Goal: Information Seeking & Learning: Learn about a topic

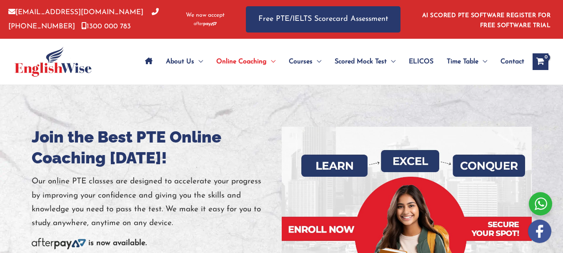
click at [90, 106] on div at bounding box center [281, 231] width 563 height 292
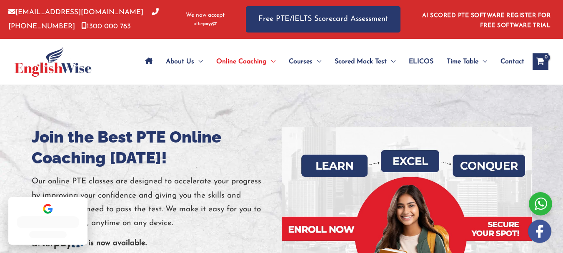
click at [183, 135] on h1 "Join the Best PTE Online Coaching [DATE]!" at bounding box center [157, 148] width 250 height 42
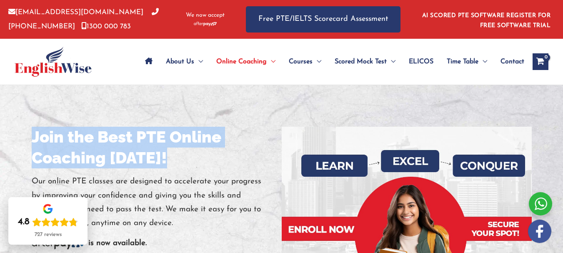
click at [183, 135] on h1 "Join the Best PTE Online Coaching [DATE]!" at bounding box center [157, 148] width 250 height 42
copy h1 "Join the Best PTE Online Coaching [DATE]!"
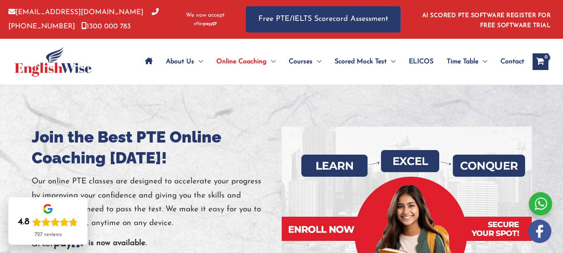
click at [369, 101] on div at bounding box center [281, 231] width 563 height 292
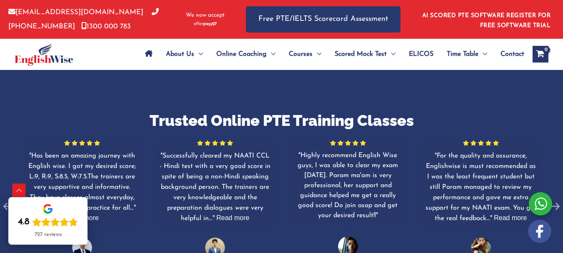
scroll to position [542, 0]
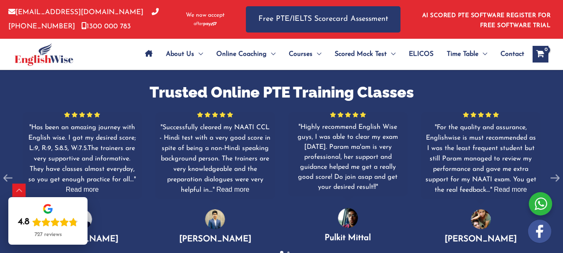
click at [336, 93] on h2 "Trusted Online PTE Training Classes" at bounding box center [281, 93] width 563 height 20
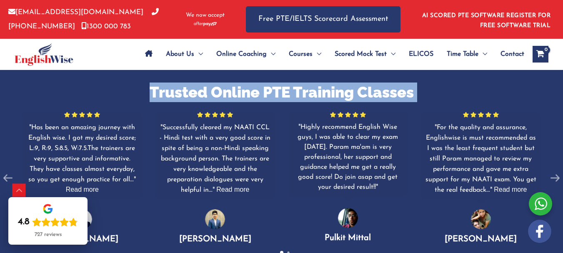
click at [336, 93] on h2 "Trusted Online PTE Training Classes" at bounding box center [281, 93] width 563 height 20
click at [314, 97] on h2 "Trusted Online PTE Training Classes" at bounding box center [281, 93] width 563 height 20
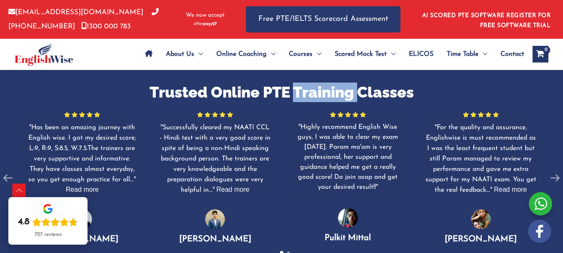
click at [314, 97] on h2 "Trusted Online PTE Training Classes" at bounding box center [281, 93] width 563 height 20
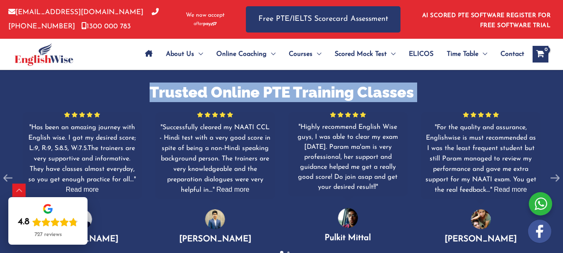
click at [314, 97] on h2 "Trusted Online PTE Training Classes" at bounding box center [281, 93] width 563 height 20
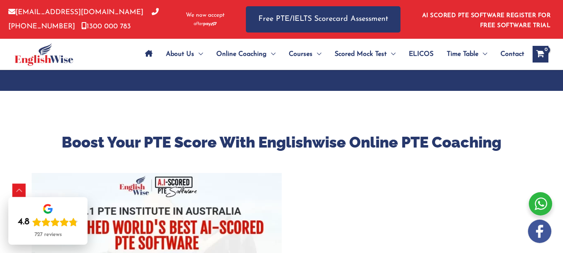
scroll to position [751, 0]
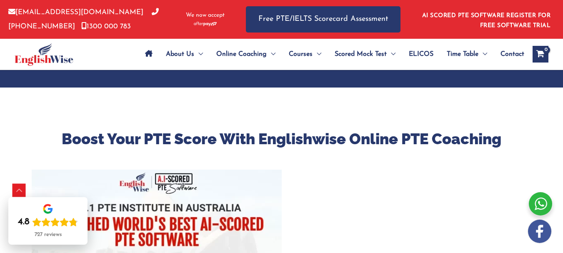
click at [310, 146] on h2 "Boost Your PTE Score With Englishwise Online PTE Coaching" at bounding box center [282, 139] width 500 height 20
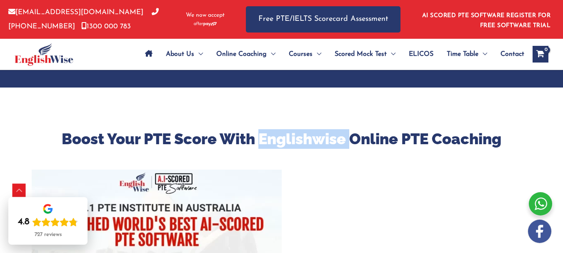
click at [310, 146] on h2 "Boost Your PTE Score With Englishwise Online PTE Coaching" at bounding box center [282, 139] width 500 height 20
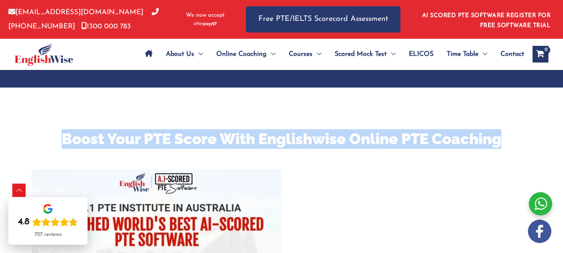
click at [310, 146] on h2 "Boost Your PTE Score With Englishwise Online PTE Coaching" at bounding box center [282, 139] width 500 height 20
copy h2 "Boost Your PTE Score With Englishwise Online PTE Coaching"
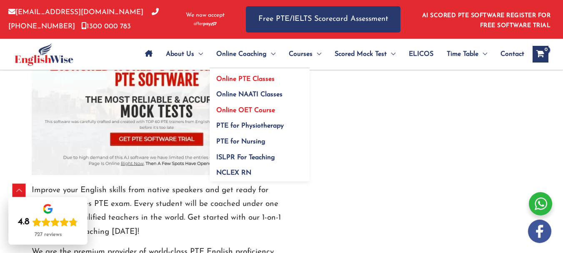
scroll to position [918, 0]
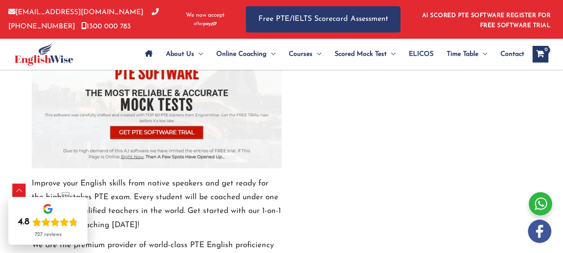
click at [450, 187] on div "Boost Your PTE Score With Englishwise Online PTE Coaching Improve your English …" at bounding box center [282, 139] width 500 height 437
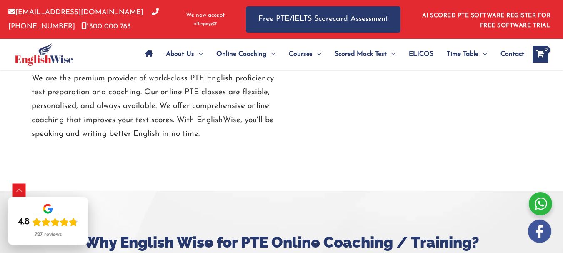
click at [271, 233] on h2 "Why English Wise for PTE Online Coaching / Training?" at bounding box center [282, 243] width 500 height 20
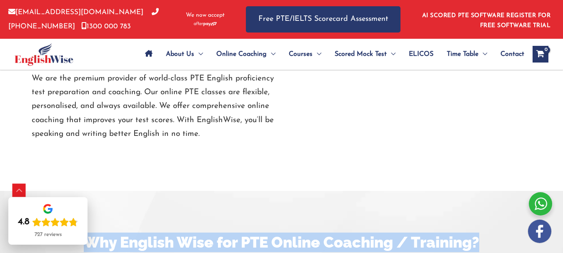
click at [271, 233] on h2 "Why English Wise for PTE Online Coaching / Training?" at bounding box center [282, 243] width 500 height 20
copy h2 "Why English Wise for PTE Online Coaching / Training?"
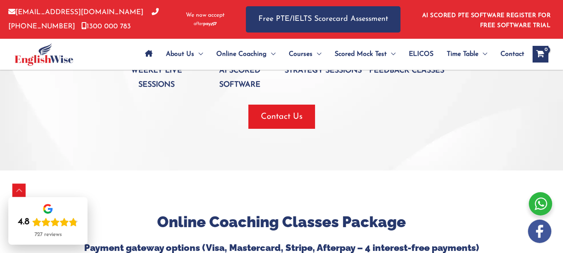
scroll to position [1404, 0]
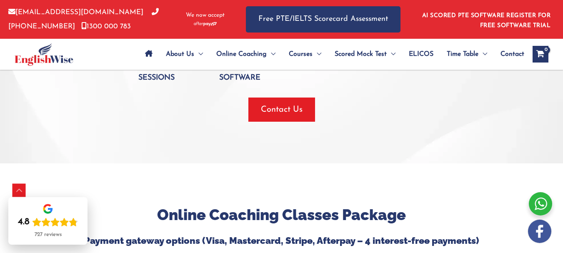
click at [349, 205] on h2 "Online Coaching Classes Package" at bounding box center [282, 215] width 500 height 20
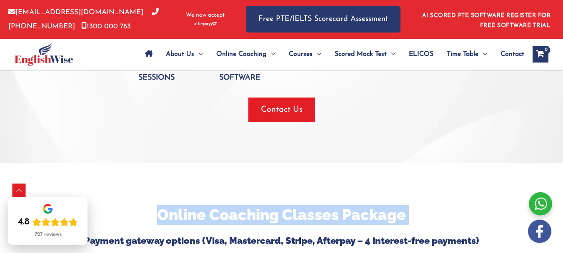
click at [349, 205] on h2 "Online Coaching Classes Package" at bounding box center [282, 215] width 500 height 20
copy h2 "Online Coaching Classes Package"
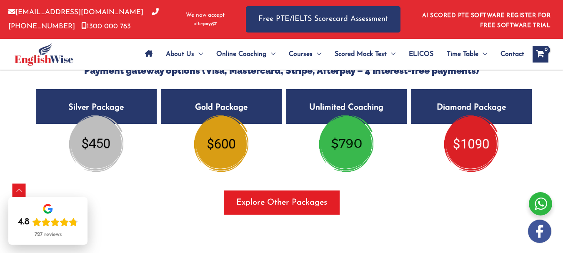
scroll to position [1612, 0]
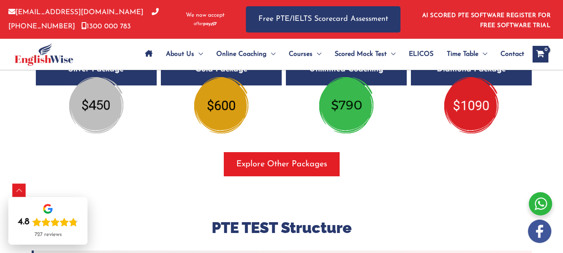
click at [320, 218] on h2 "PTE TEST Structure" at bounding box center [282, 228] width 500 height 20
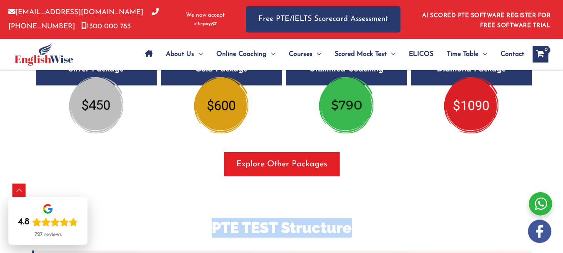
click at [320, 218] on h2 "PTE TEST Structure" at bounding box center [282, 228] width 500 height 20
copy h2 "PTE TEST Structure"
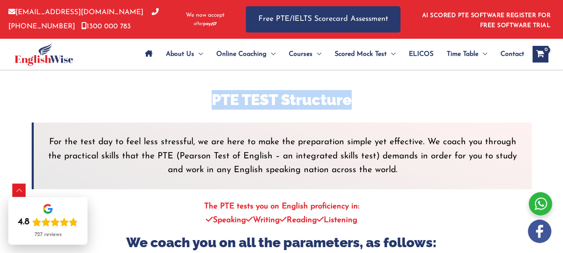
scroll to position [1737, 0]
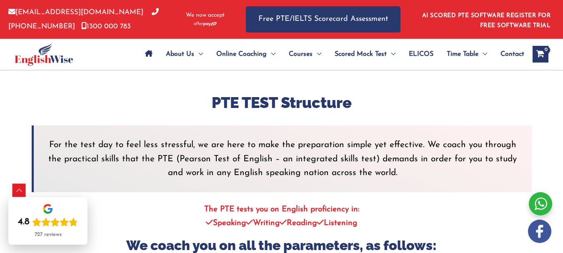
click at [256, 237] on h3 "We coach you on all the parameters, as follows:" at bounding box center [282, 246] width 500 height 18
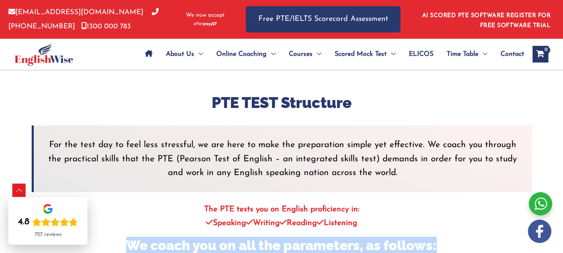
click at [256, 237] on h3 "We coach you on all the parameters, as follows:" at bounding box center [282, 246] width 500 height 18
copy h3 "We coach you on all the parameters, as follows:"
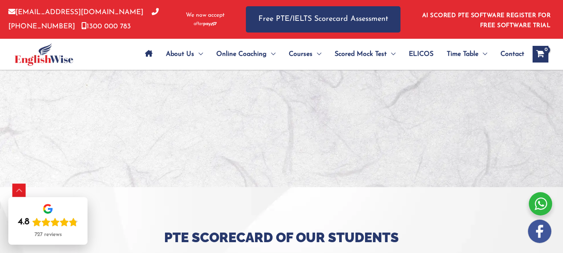
scroll to position [2530, 0]
